Goal: Information Seeking & Learning: Learn about a topic

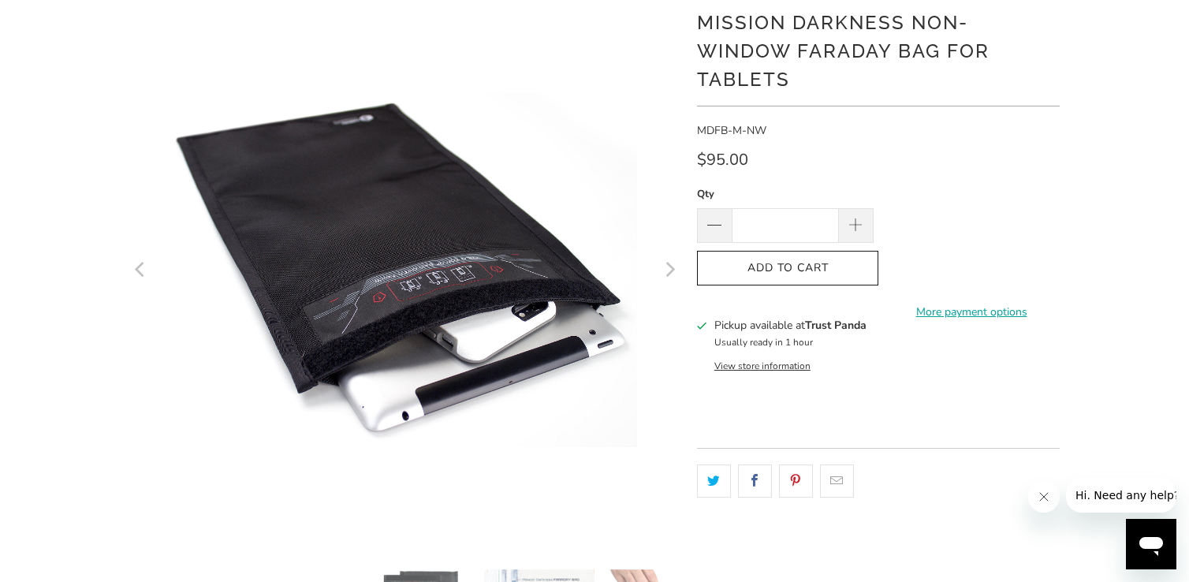
scroll to position [158, 0]
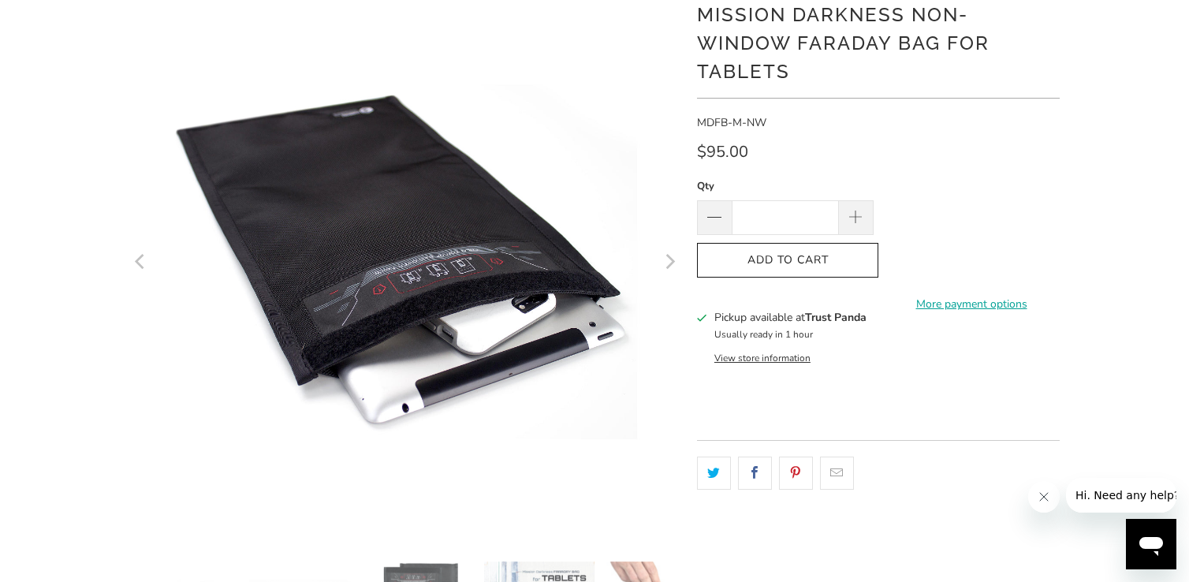
click at [669, 255] on icon "Next" at bounding box center [669, 260] width 15 height 331
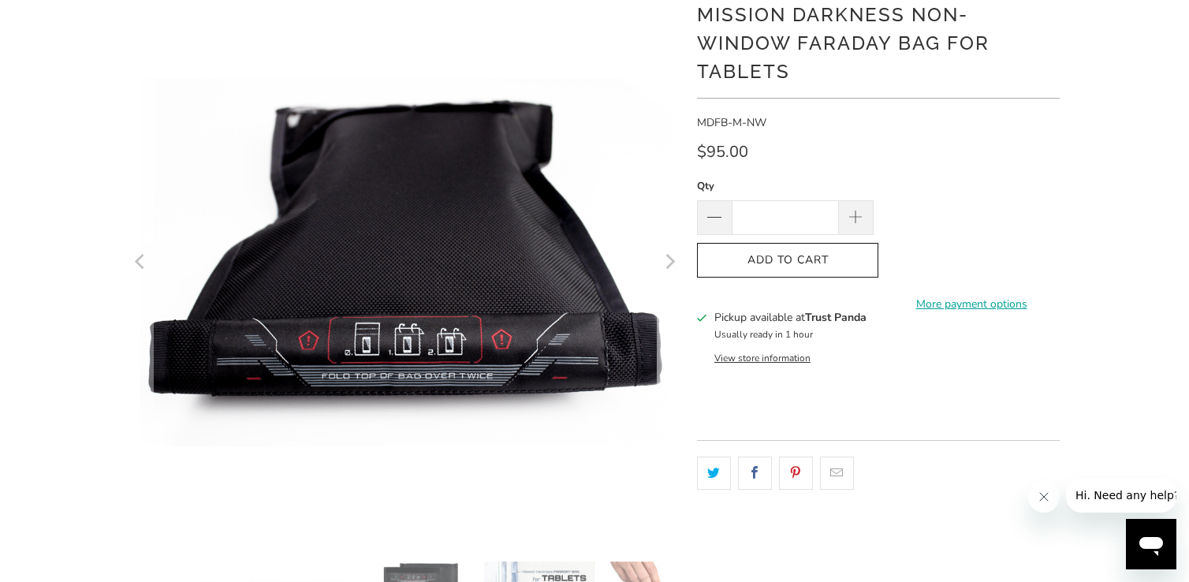
click at [669, 255] on icon "Next" at bounding box center [669, 260] width 15 height 331
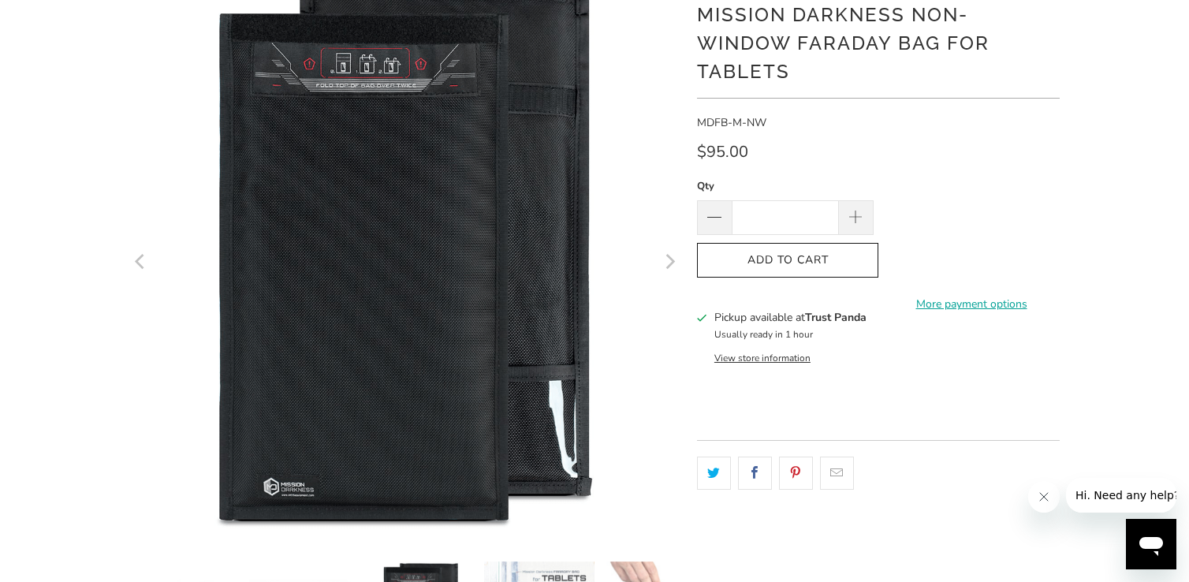
click at [669, 255] on icon "Next" at bounding box center [669, 260] width 15 height 331
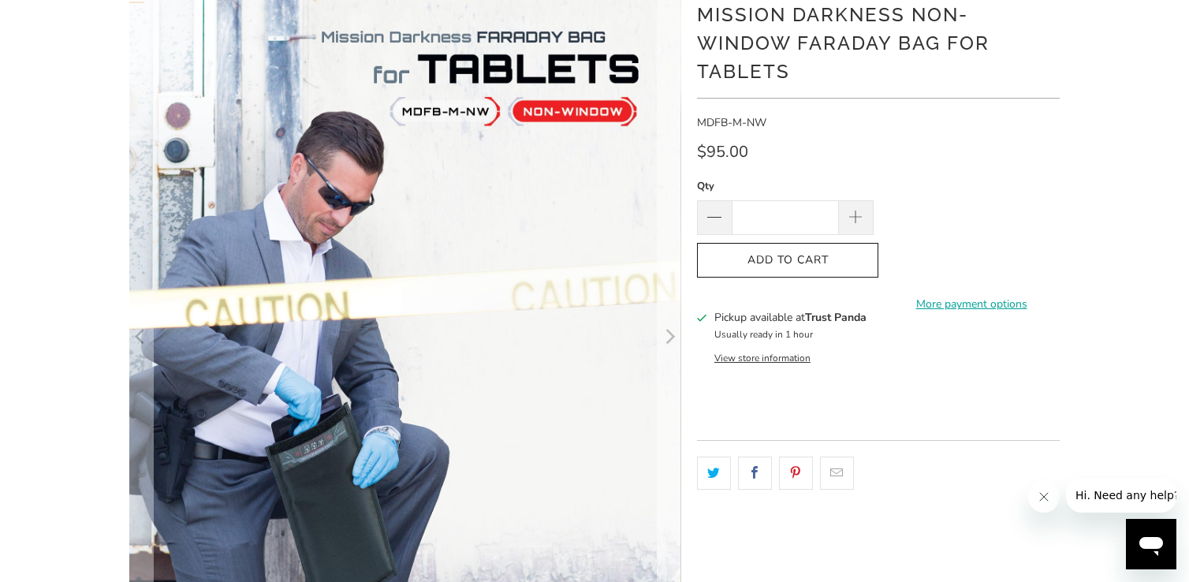
click at [669, 255] on icon "Next" at bounding box center [669, 336] width 15 height 421
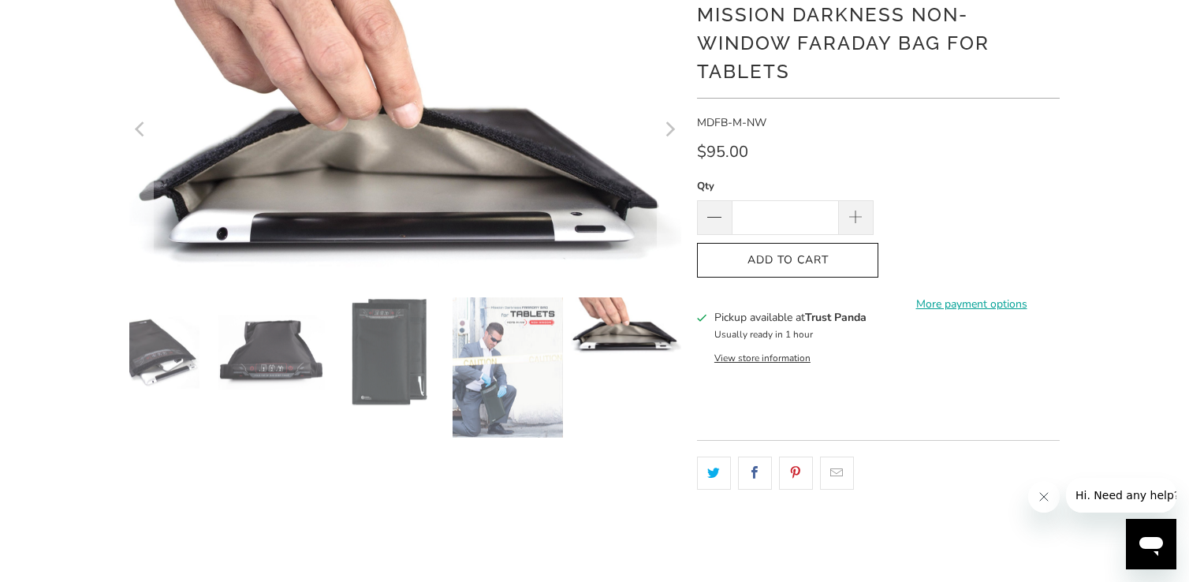
click at [669, 255] on button "Next" at bounding box center [669, 130] width 25 height 288
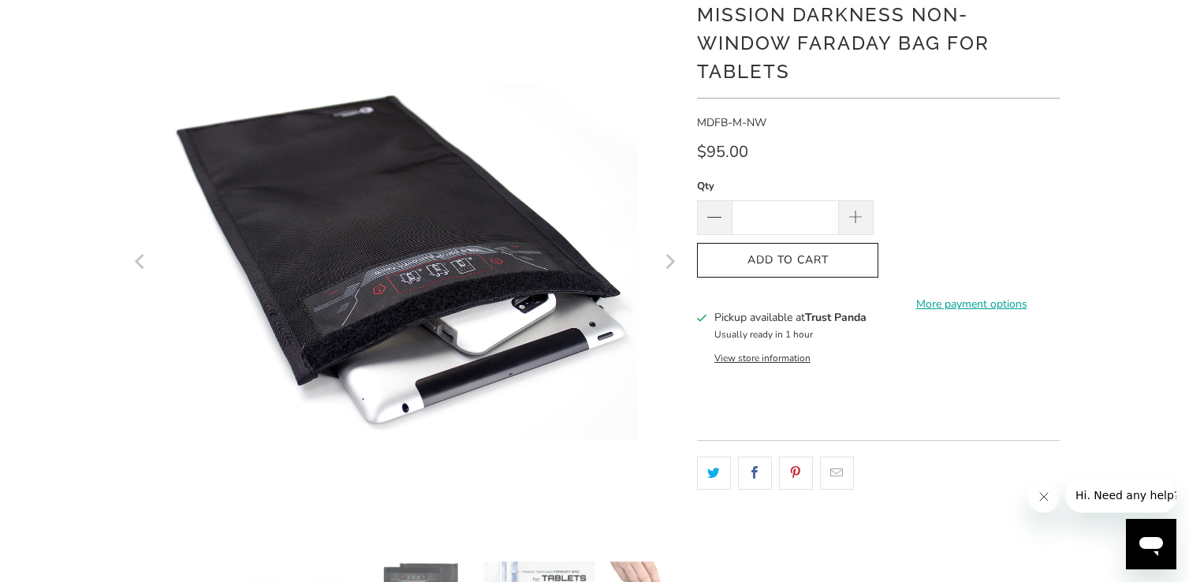
click at [669, 255] on icon "Next" at bounding box center [669, 260] width 15 height 331
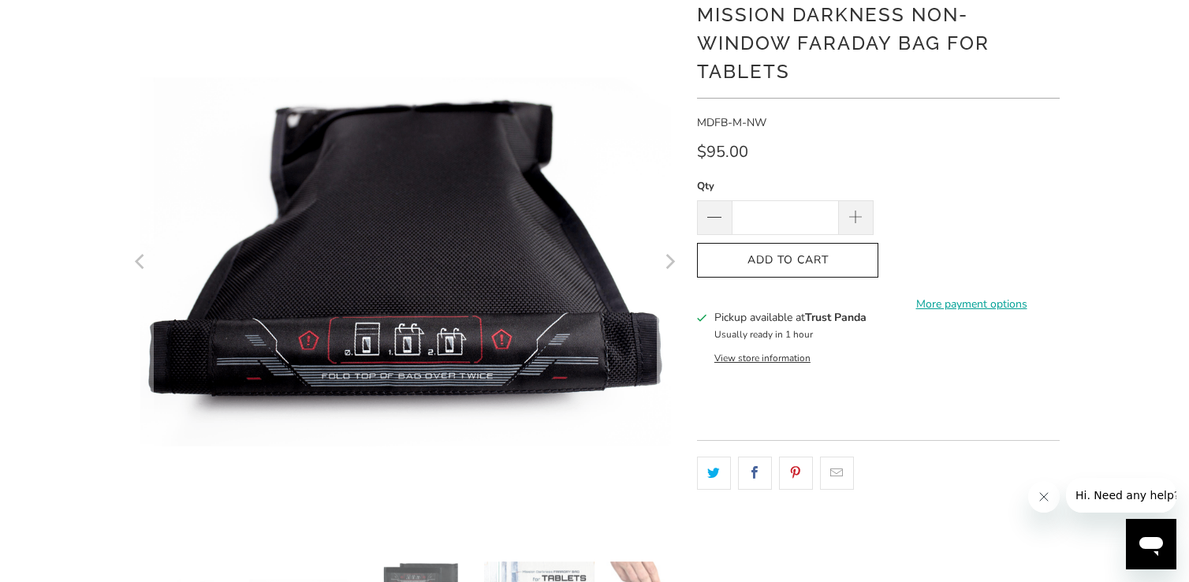
click at [669, 255] on icon "Next" at bounding box center [669, 260] width 15 height 331
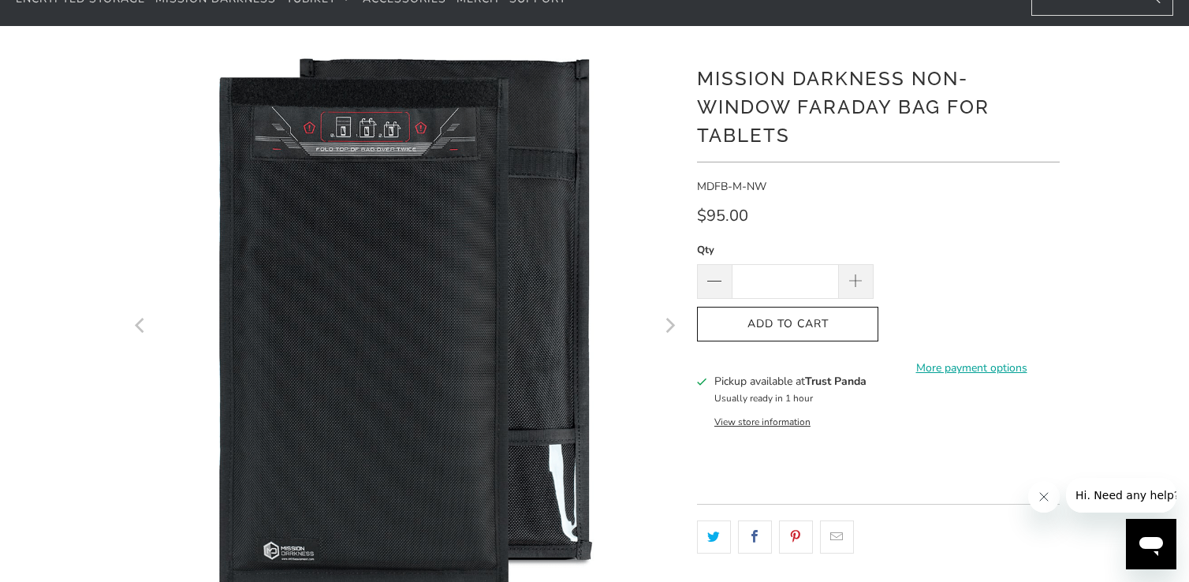
scroll to position [0, 0]
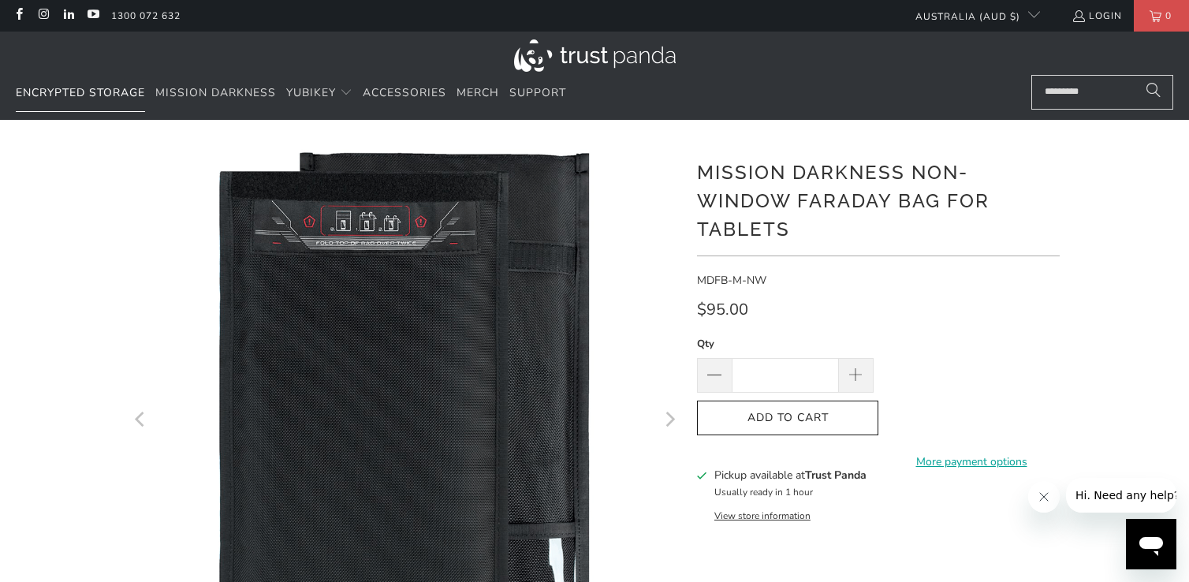
click at [84, 91] on span "Encrypted Storage" at bounding box center [80, 92] width 129 height 15
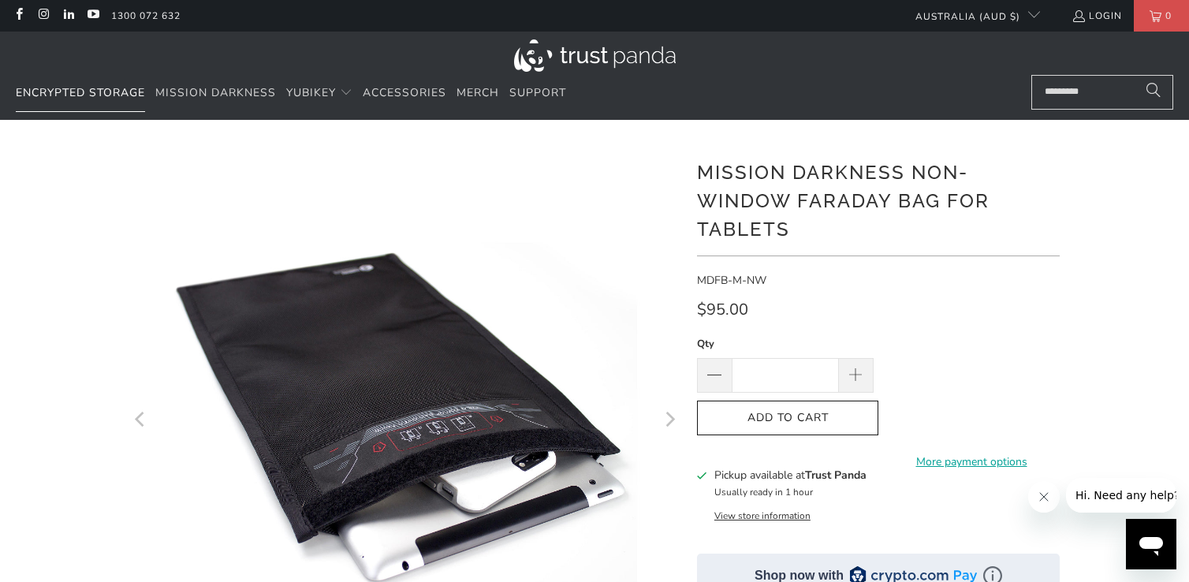
click at [95, 94] on span "Encrypted Storage" at bounding box center [80, 92] width 129 height 15
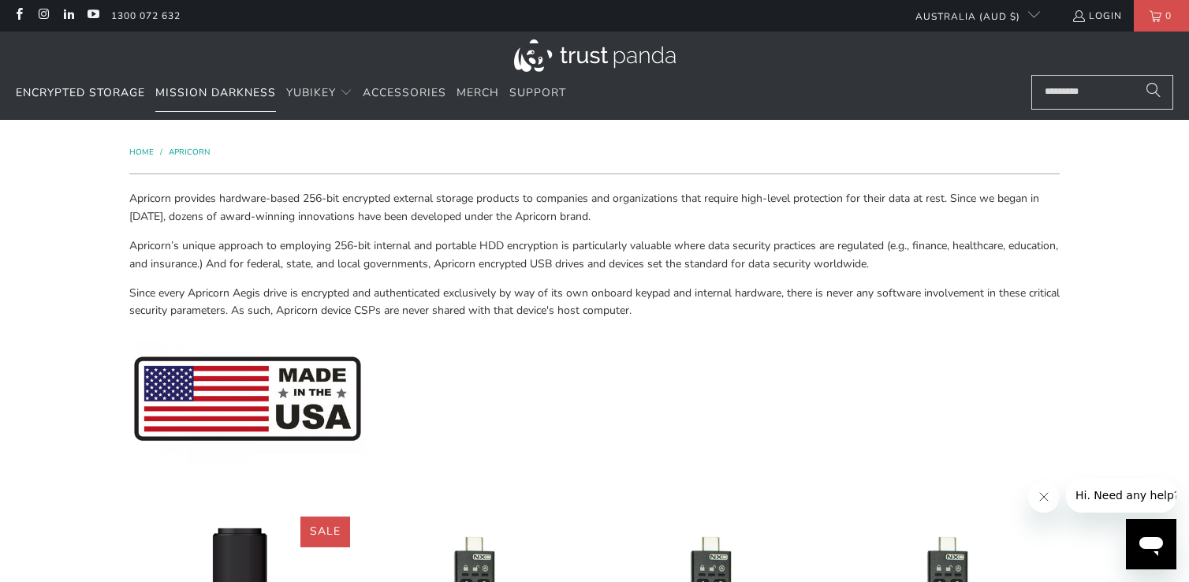
click at [210, 94] on span "Mission Darkness" at bounding box center [215, 92] width 121 height 15
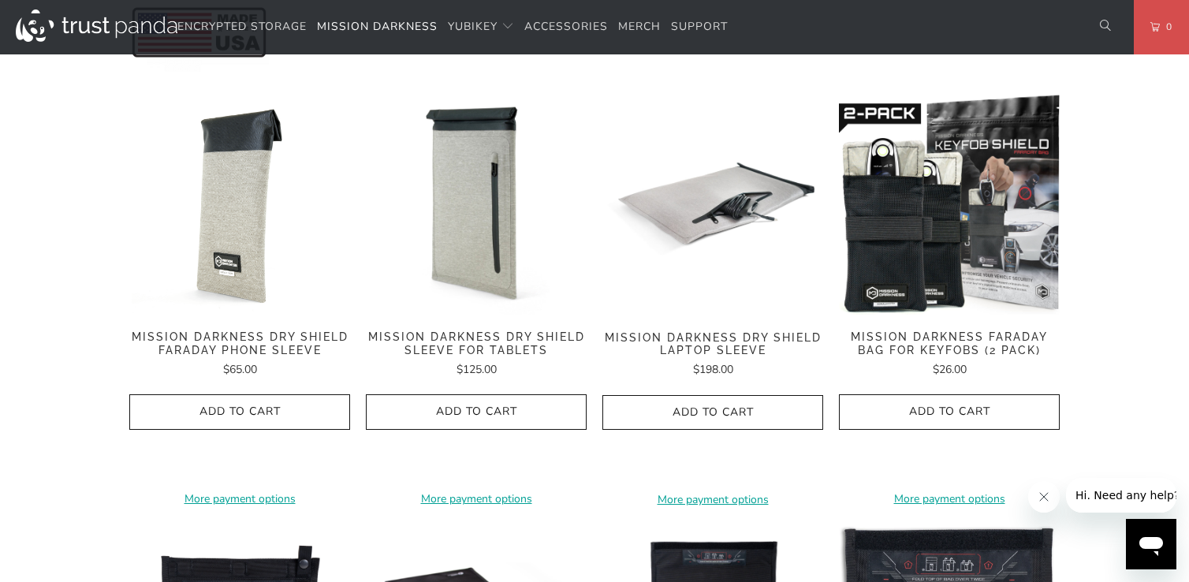
scroll to position [788, 0]
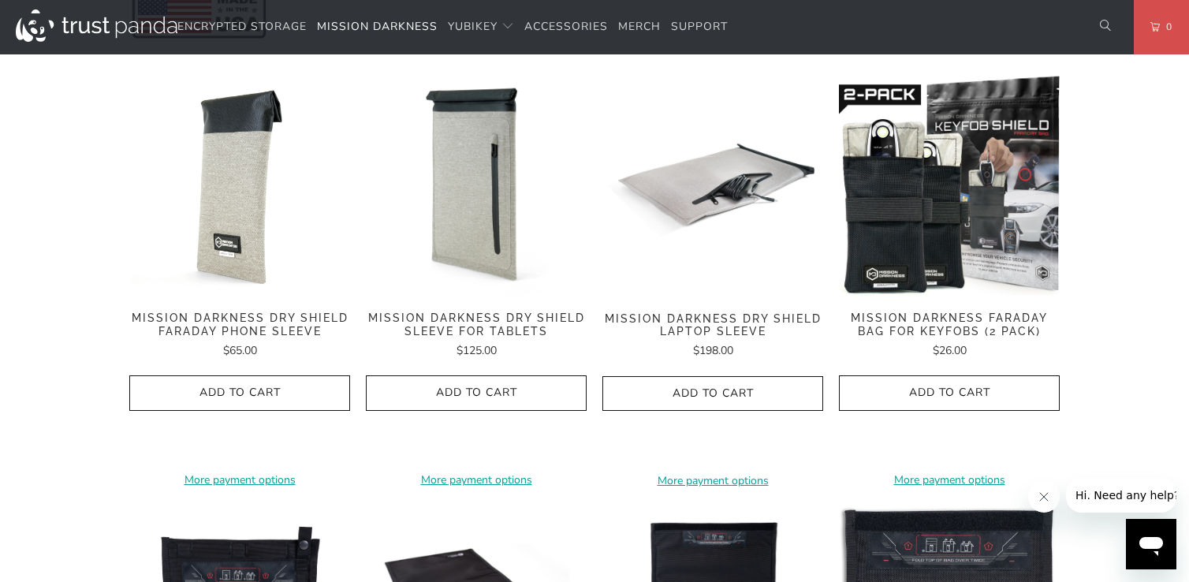
click at [253, 311] on span "Mission Darkness Dry Shield Faraday Phone Sleeve" at bounding box center [239, 324] width 221 height 27
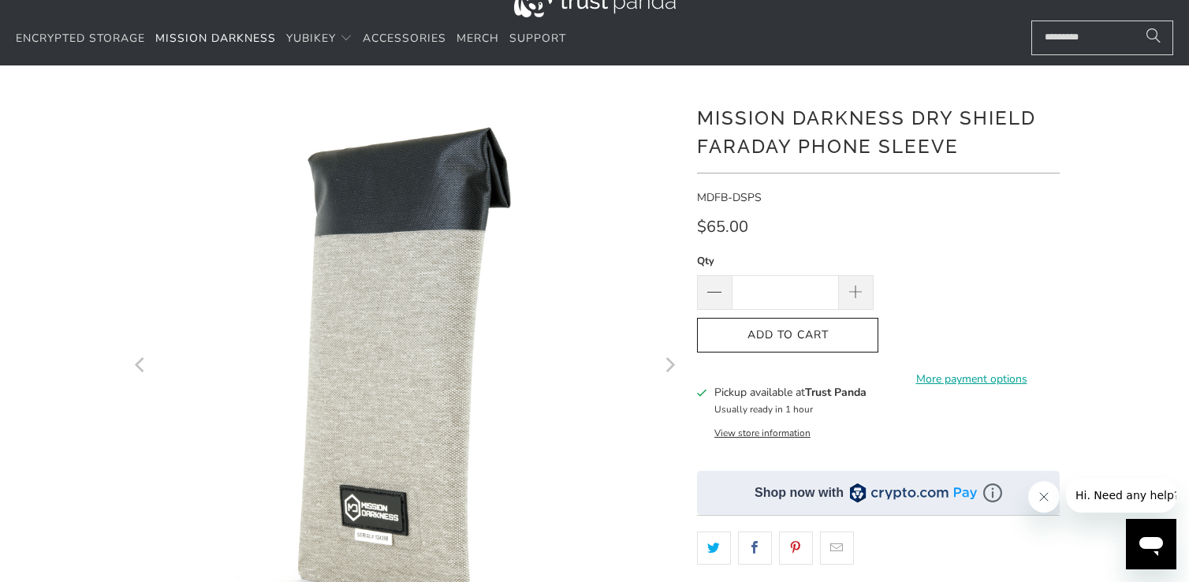
scroll to position [158, 0]
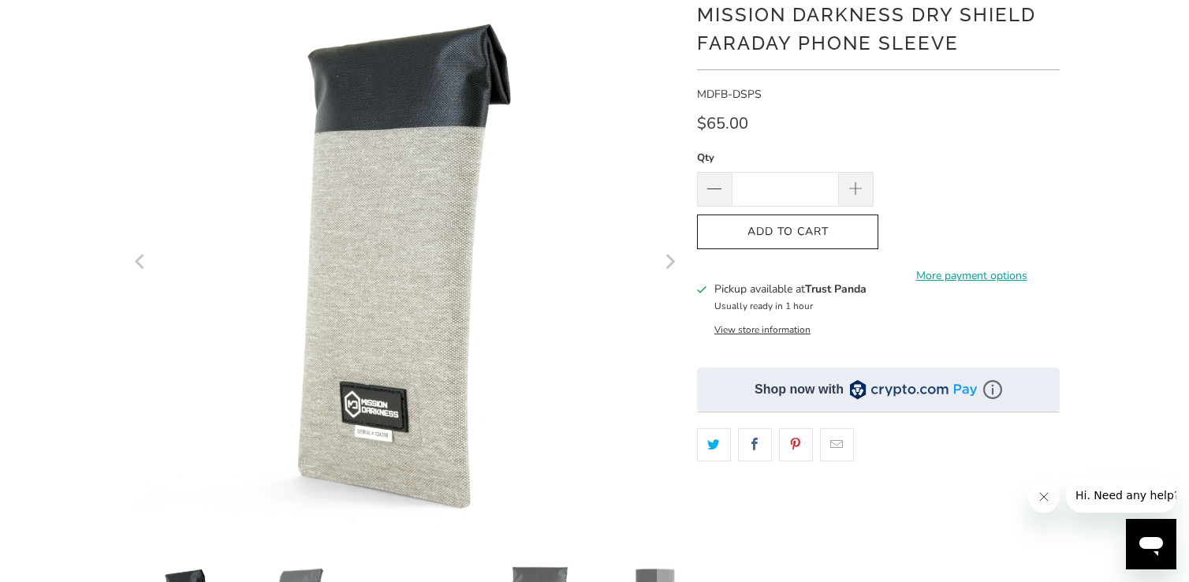
click at [669, 267] on icon "Next" at bounding box center [670, 261] width 9 height 15
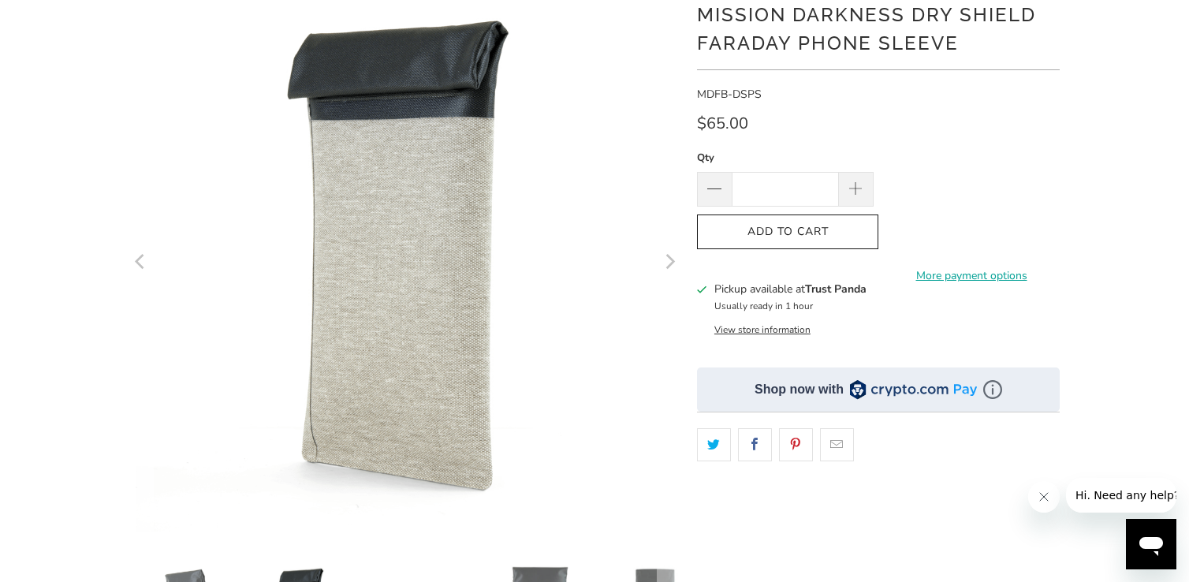
click at [669, 267] on icon "Next" at bounding box center [670, 261] width 9 height 15
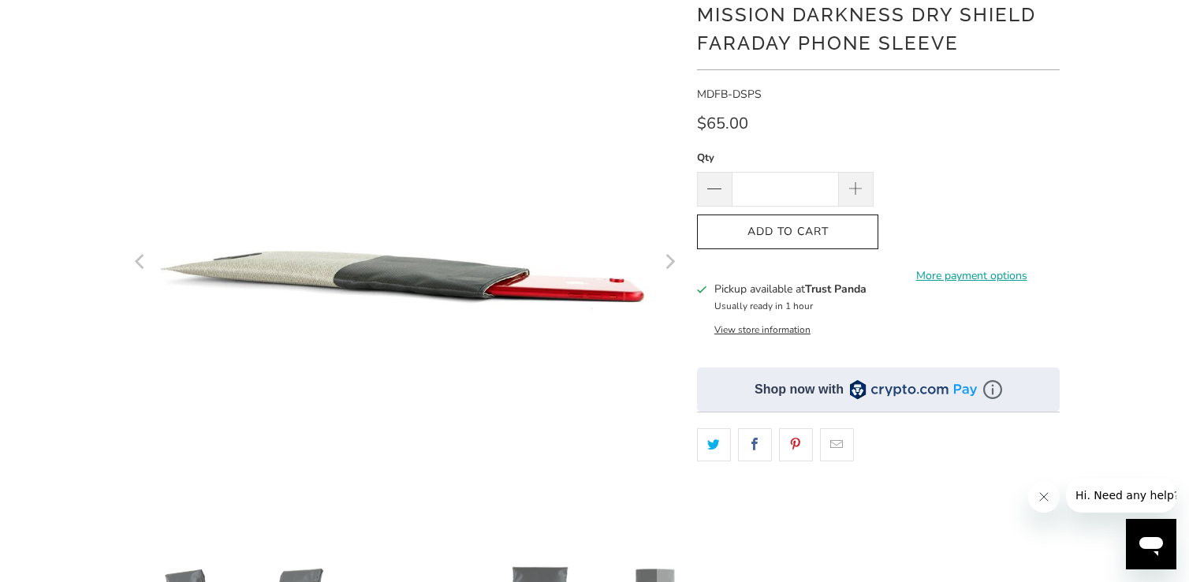
click at [669, 267] on icon "Next" at bounding box center [670, 261] width 9 height 15
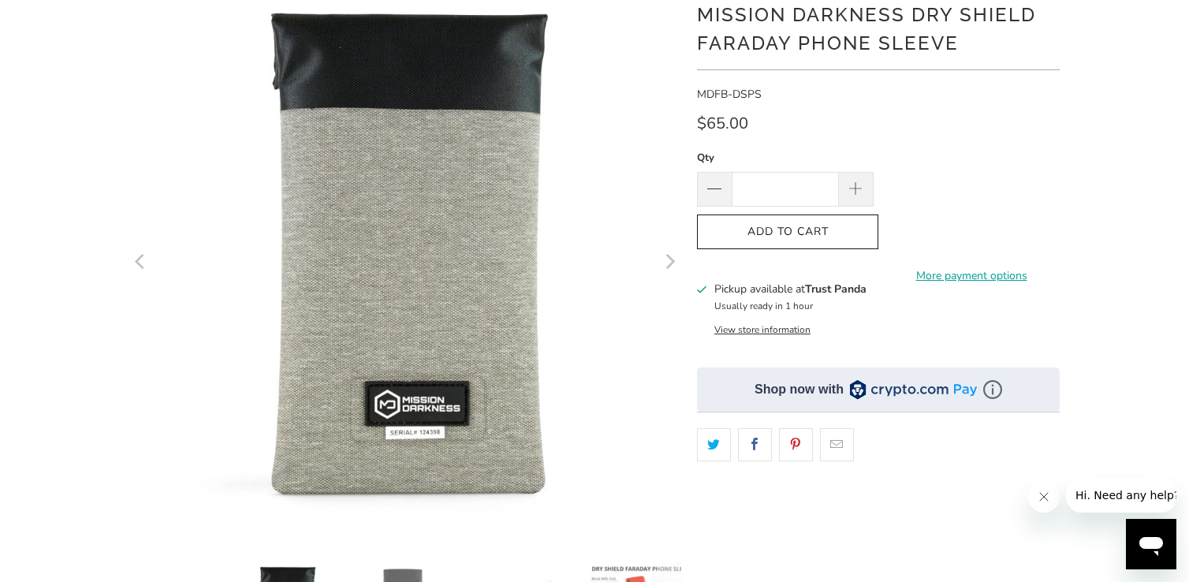
click at [669, 267] on icon "Next" at bounding box center [670, 261] width 9 height 15
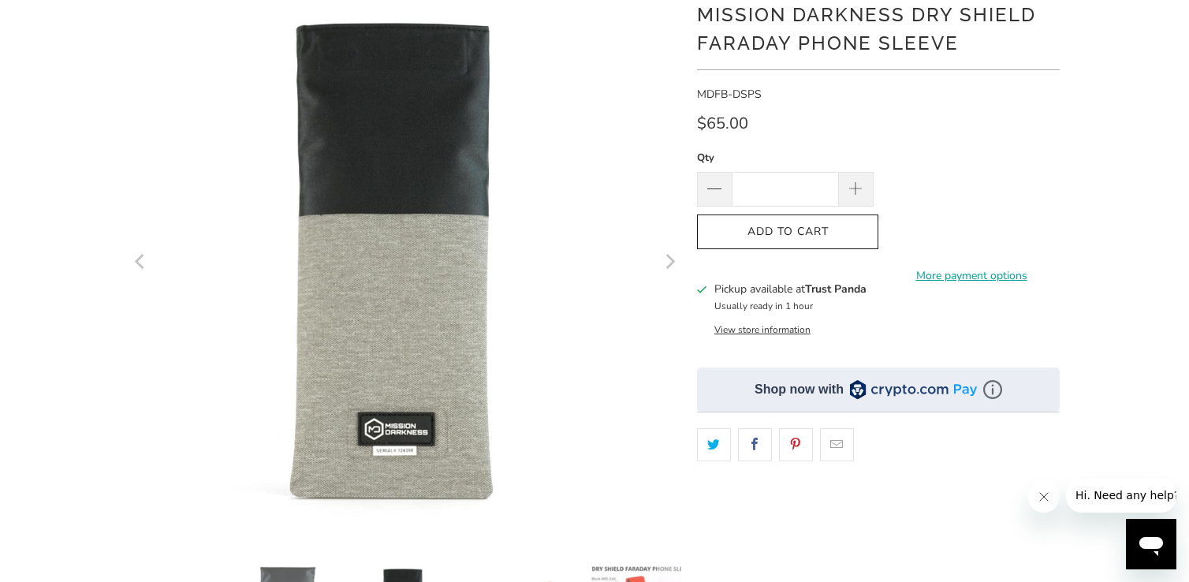
click at [669, 267] on icon "Next" at bounding box center [670, 261] width 9 height 15
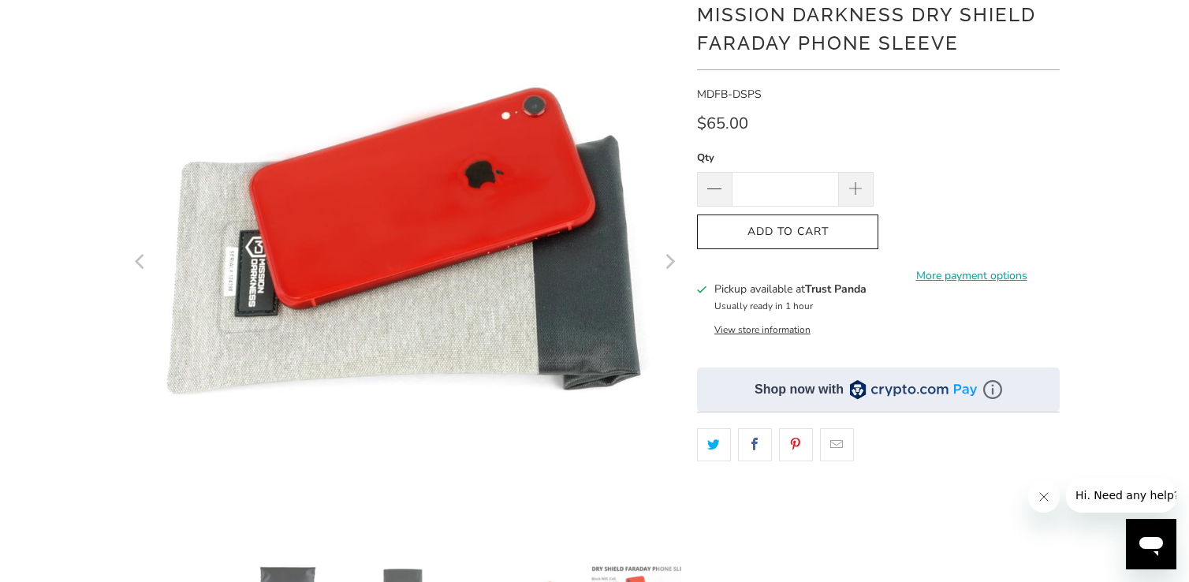
click at [669, 267] on icon "Next" at bounding box center [670, 261] width 9 height 15
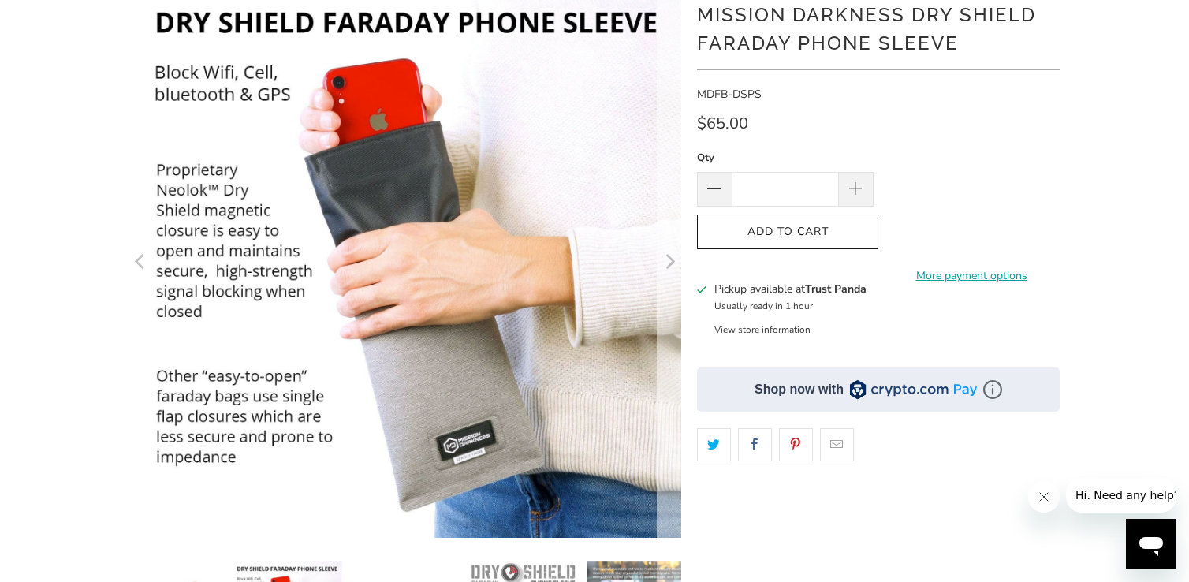
click at [669, 267] on icon "Next" at bounding box center [670, 261] width 9 height 15
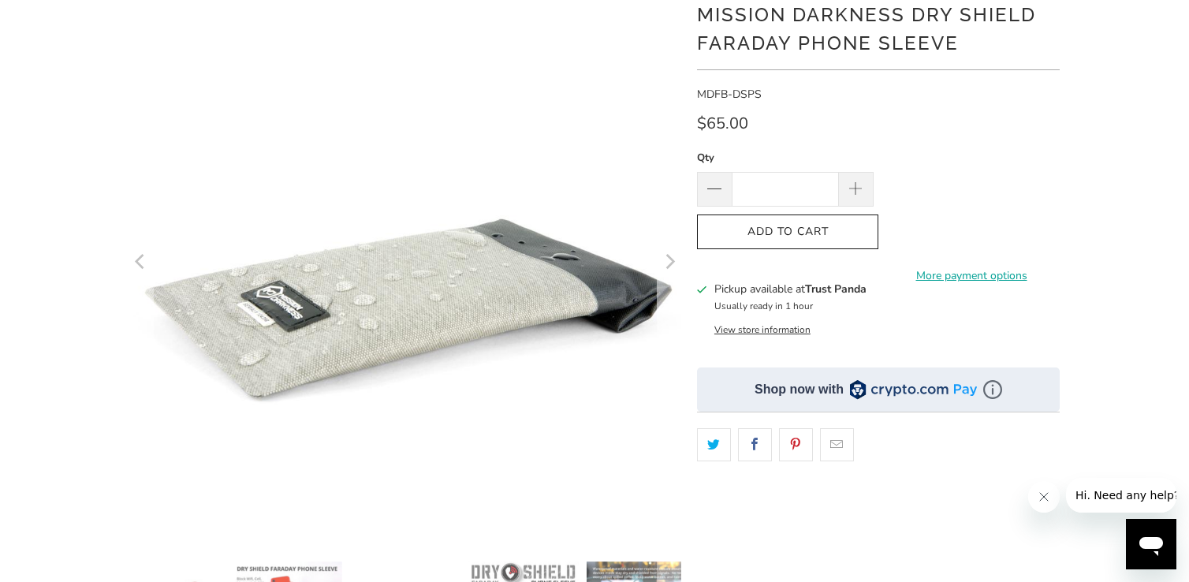
click at [669, 267] on icon "Next" at bounding box center [670, 261] width 9 height 15
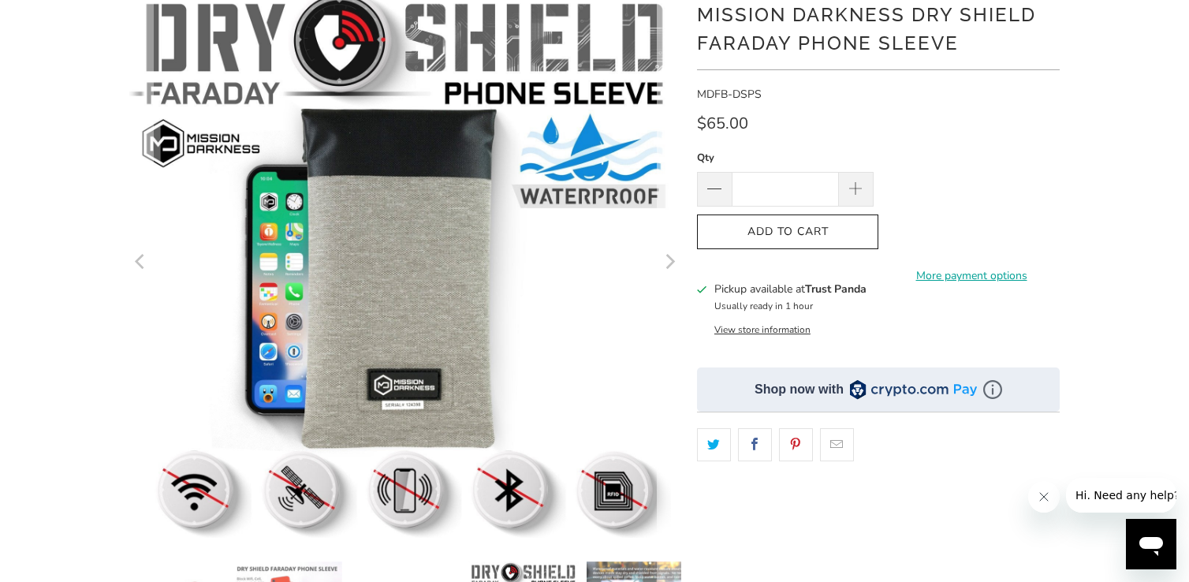
click at [669, 267] on icon "Next" at bounding box center [670, 261] width 9 height 15
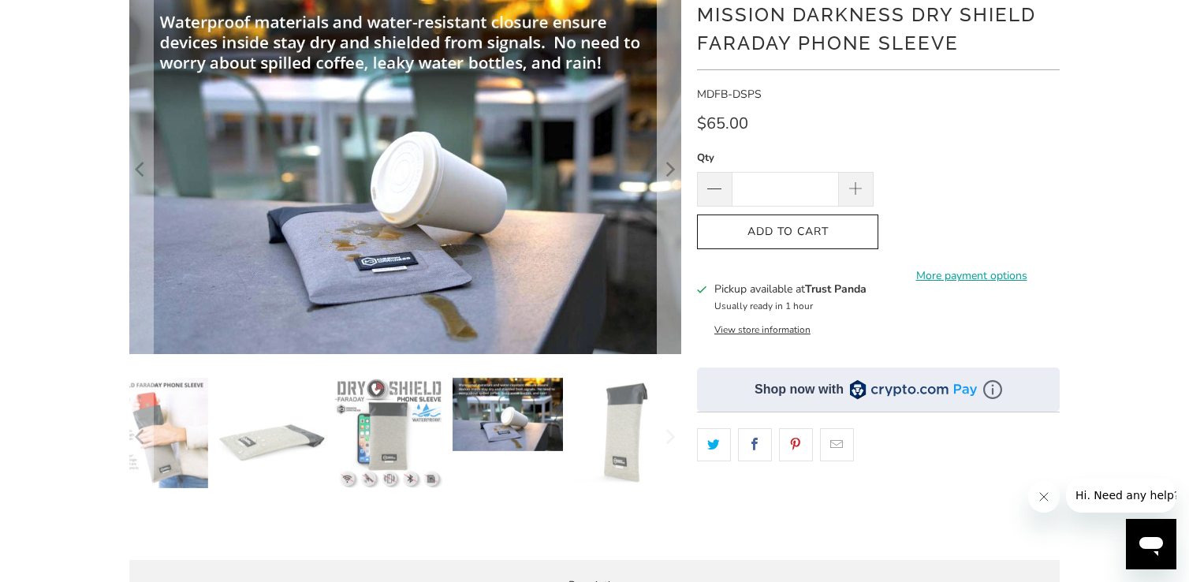
click at [669, 267] on icon "Next" at bounding box center [669, 169] width 15 height 221
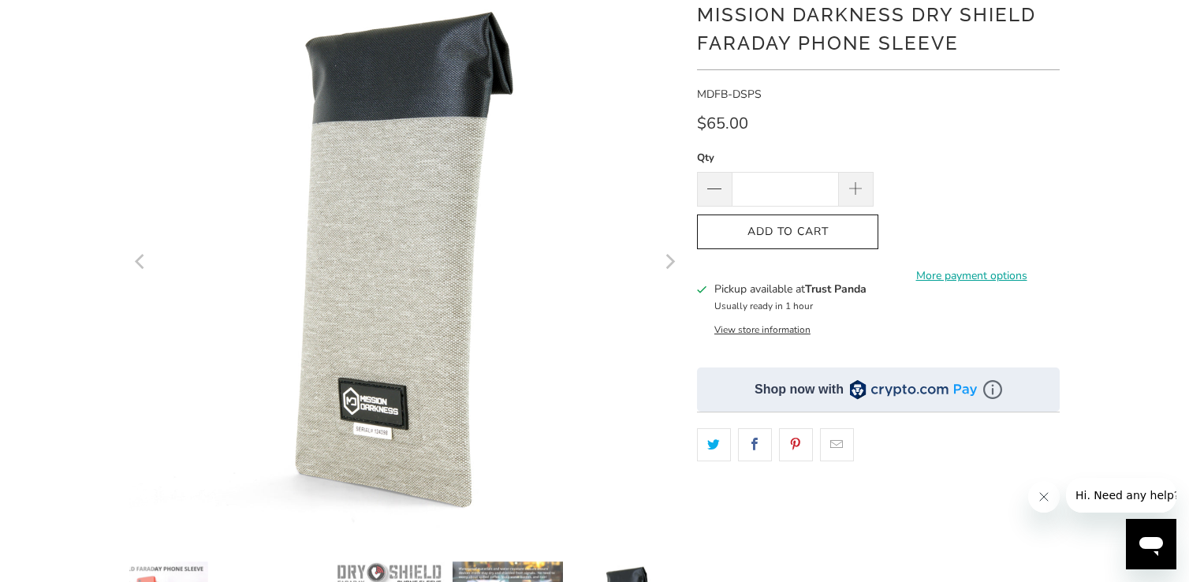
click at [669, 267] on icon "Next" at bounding box center [670, 261] width 9 height 15
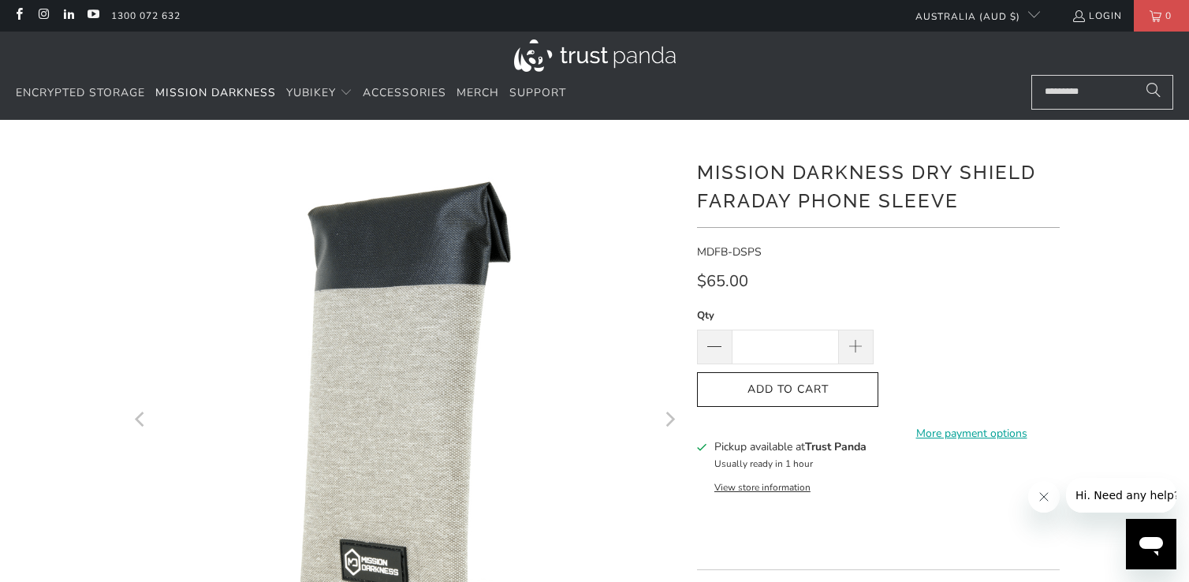
click at [1131, 255] on div at bounding box center [594, 542] width 1189 height 796
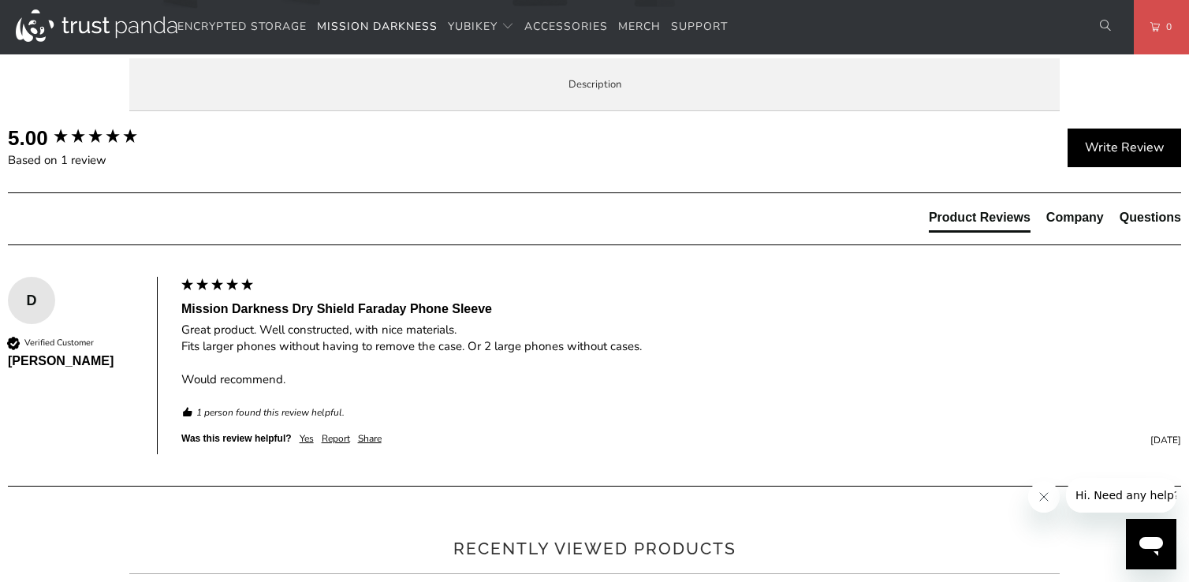
scroll to position [788, 0]
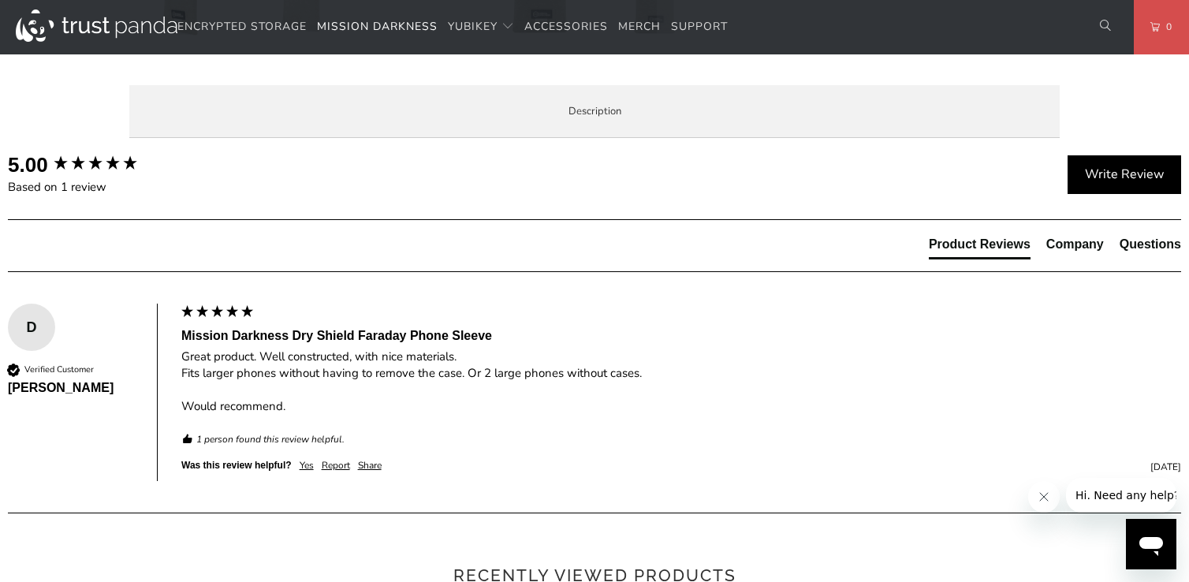
click at [0, 0] on span "Product Features" at bounding box center [0, 0] width 0 height 0
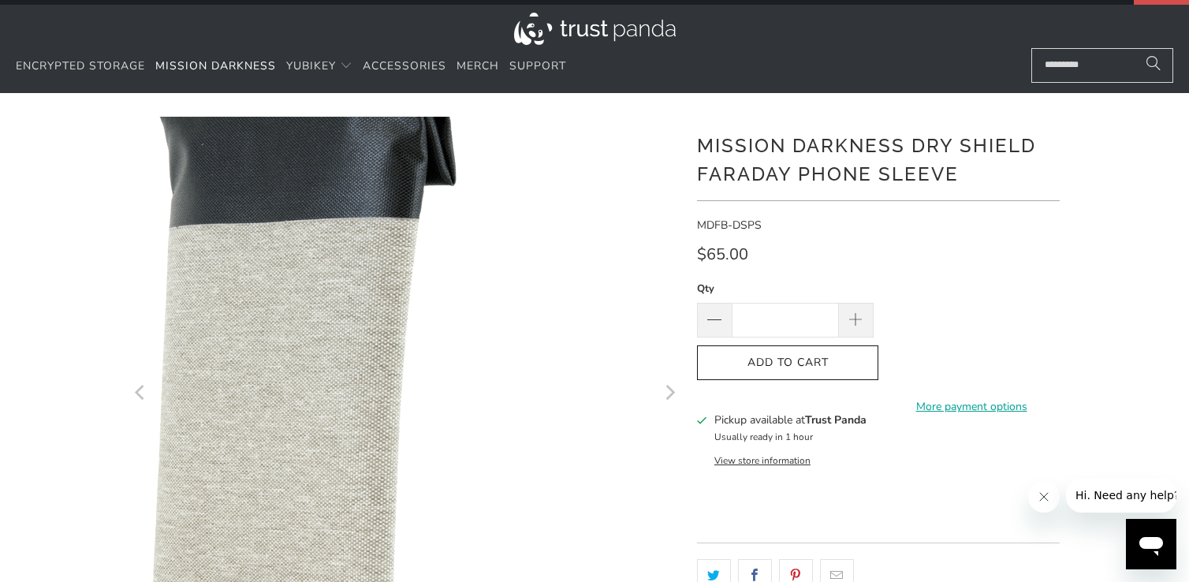
scroll to position [0, 0]
